Goal: Task Accomplishment & Management: Complete application form

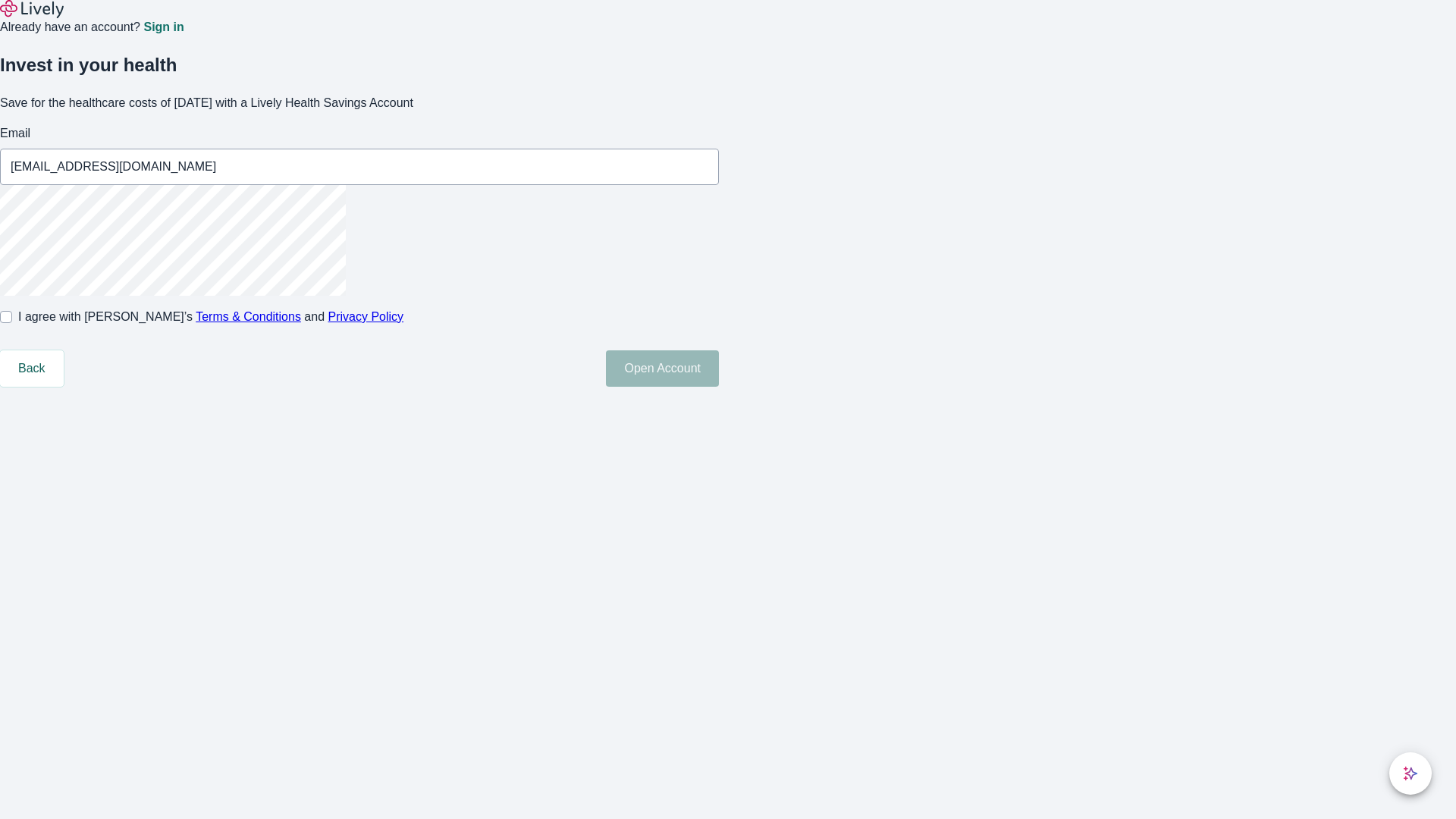
click at [12, 323] on input "I agree with Lively’s Terms & Conditions and Privacy Policy" at bounding box center [6, 317] width 12 height 12
checkbox input "true"
click at [719, 387] on button "Open Account" at bounding box center [663, 369] width 113 height 37
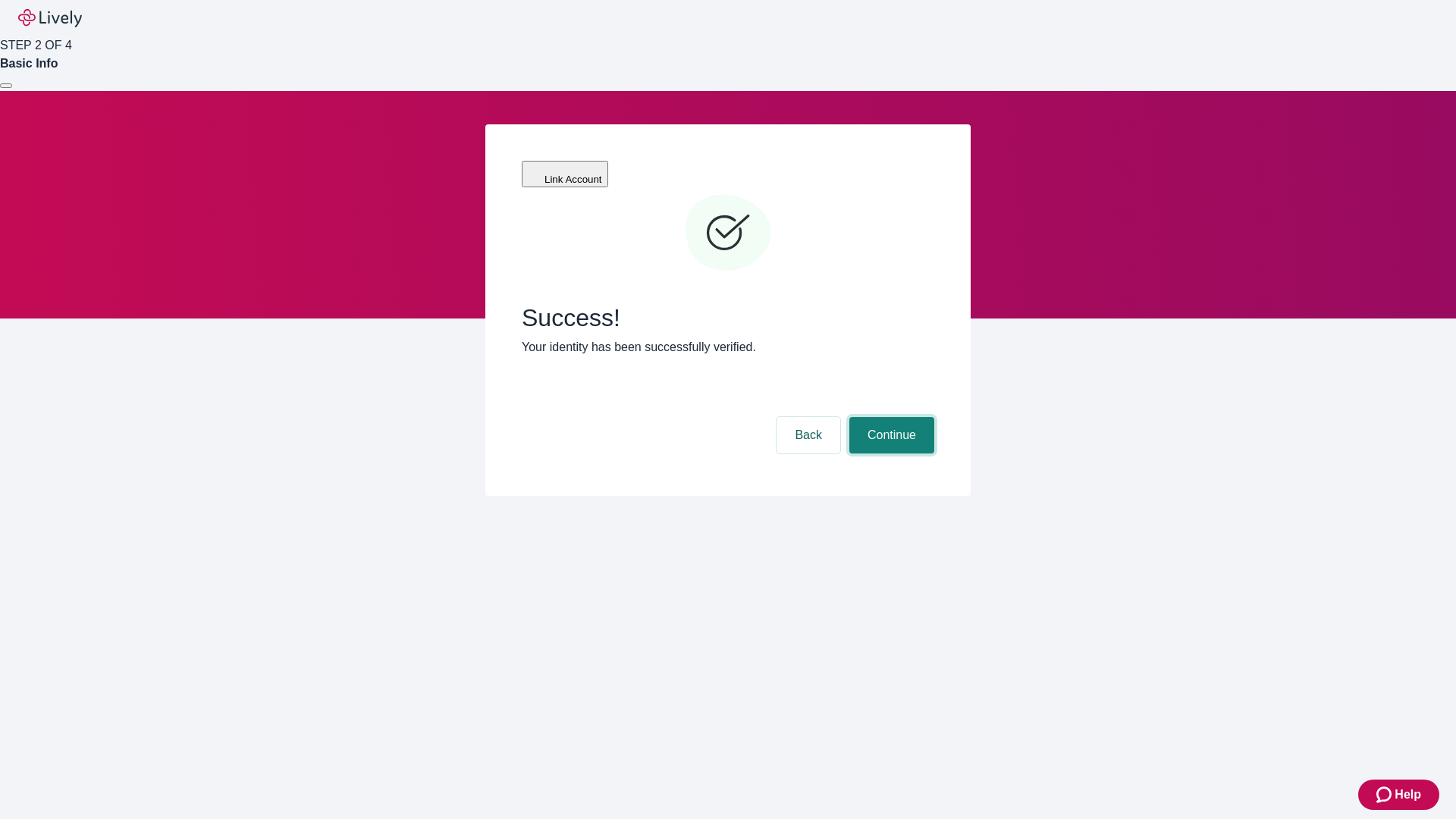
click at [889, 417] on button "Continue" at bounding box center [892, 436] width 85 height 37
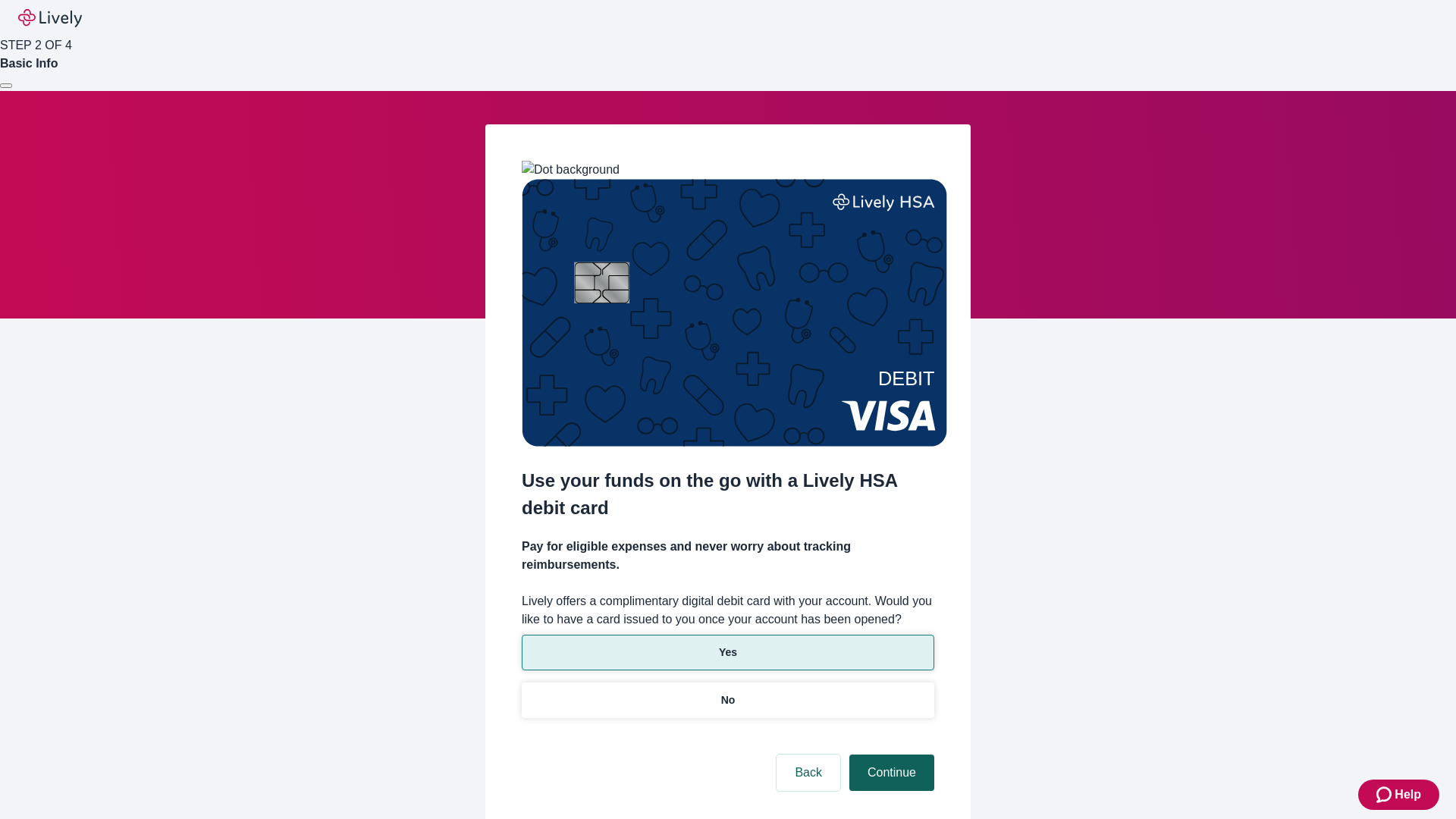
click at [727, 645] on p "Yes" at bounding box center [728, 653] width 18 height 16
click at [889, 754] on button "Continue" at bounding box center [892, 773] width 85 height 37
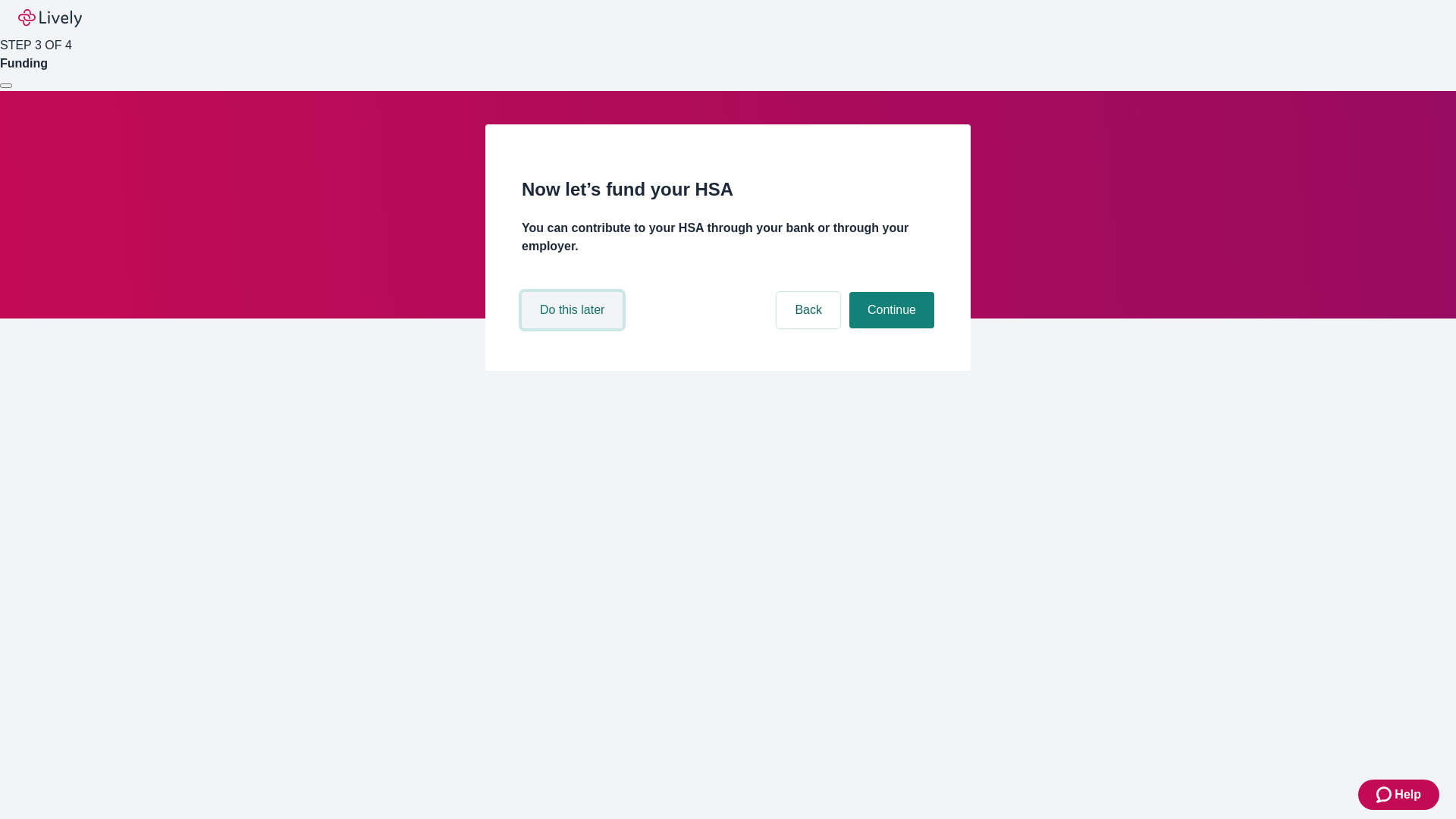
click at [574, 328] on button "Do this later" at bounding box center [572, 311] width 101 height 37
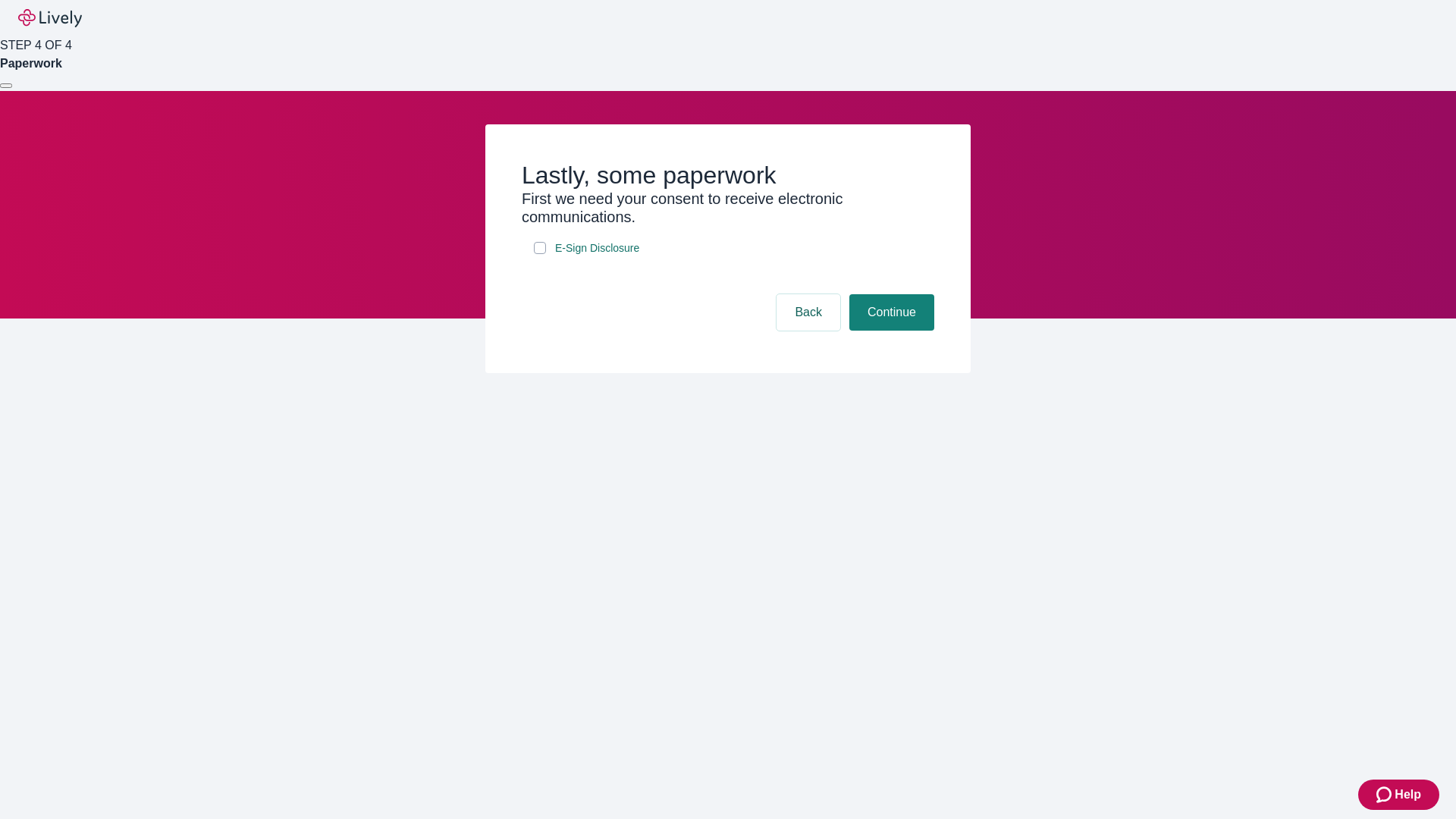
click at [540, 254] on input "E-Sign Disclosure" at bounding box center [540, 247] width 12 height 12
checkbox input "true"
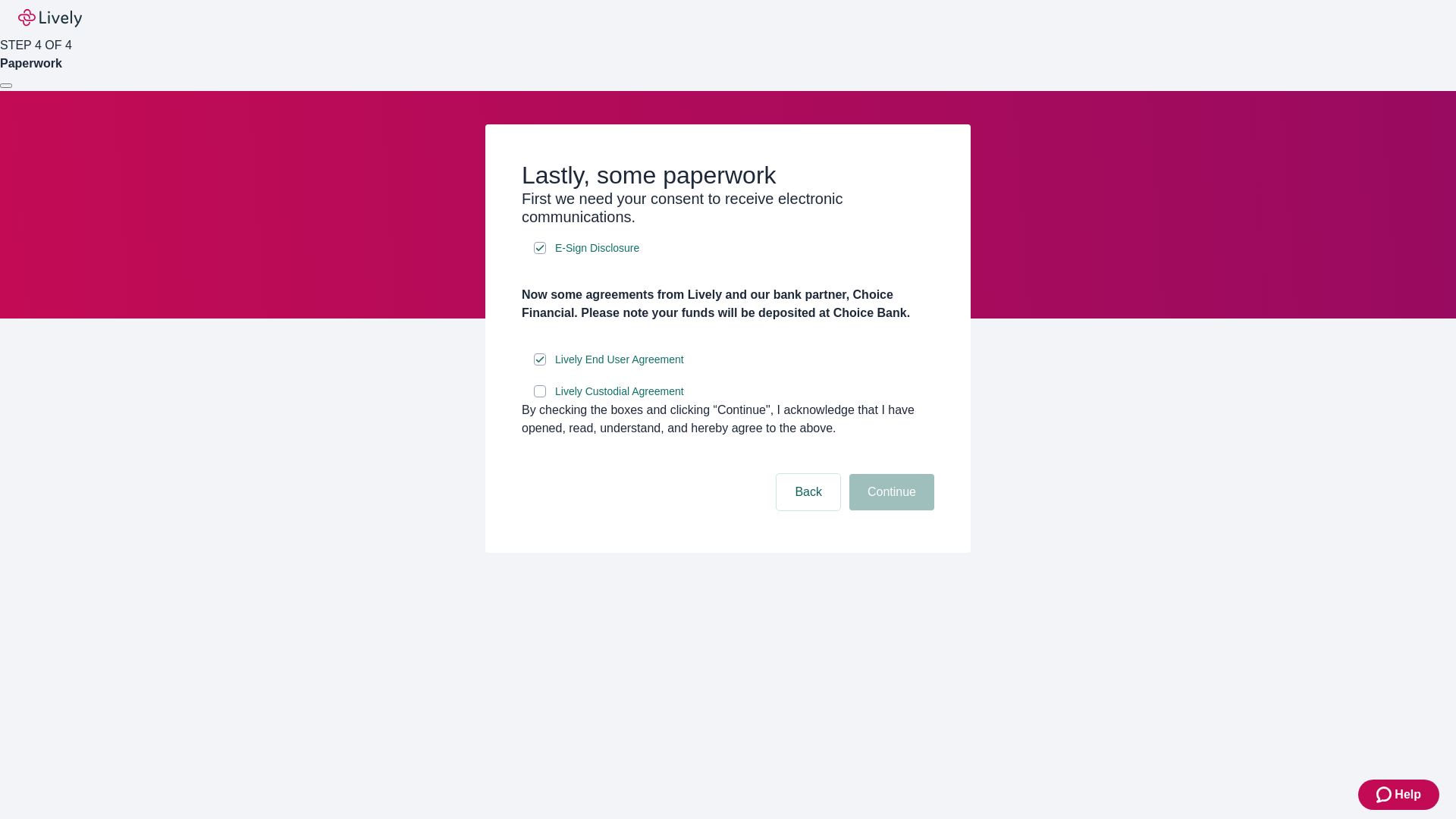
click at [540, 398] on input "Lively Custodial Agreement" at bounding box center [540, 391] width 12 height 12
checkbox input "true"
click at [889, 510] on button "Continue" at bounding box center [892, 493] width 85 height 37
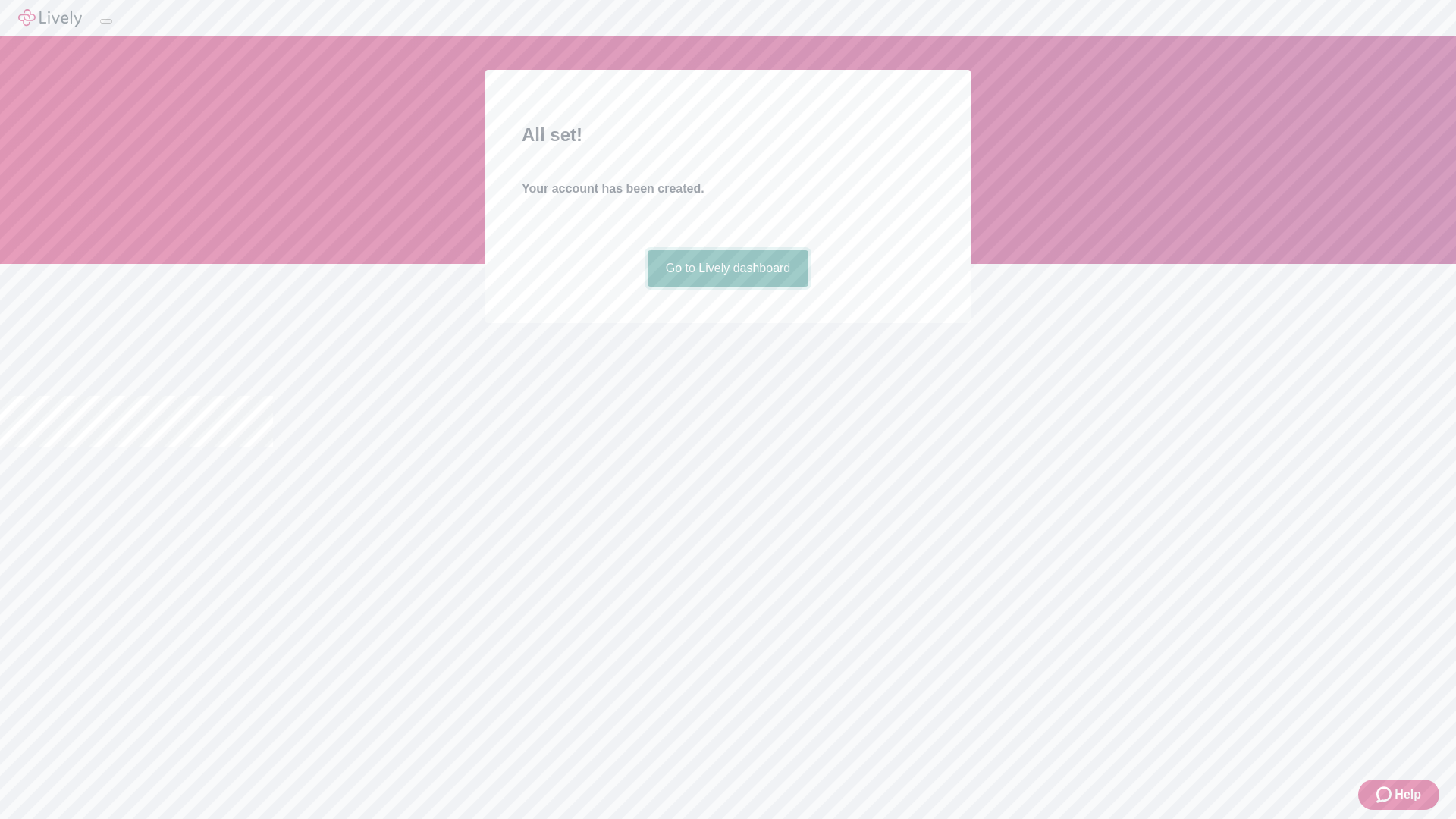
click at [727, 287] on link "Go to Lively dashboard" at bounding box center [728, 269] width 161 height 37
